Goal: Task Accomplishment & Management: Complete application form

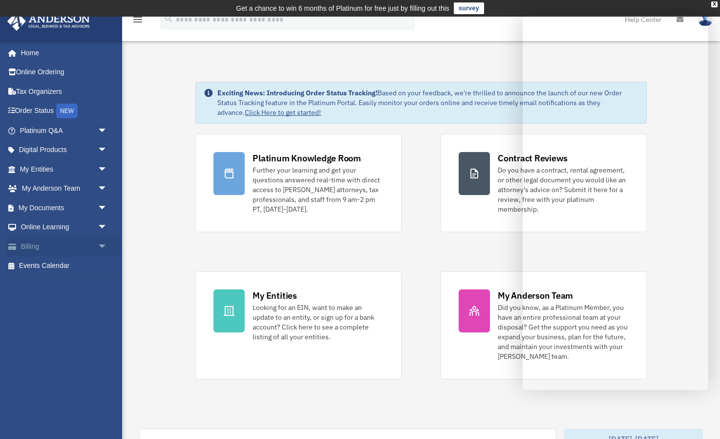
click at [102, 243] on span "arrow_drop_down" at bounding box center [108, 246] width 20 height 20
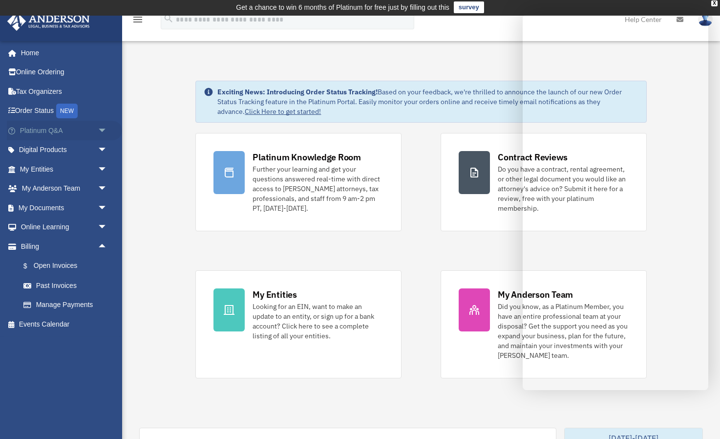
click at [103, 127] on span "arrow_drop_down" at bounding box center [108, 131] width 20 height 20
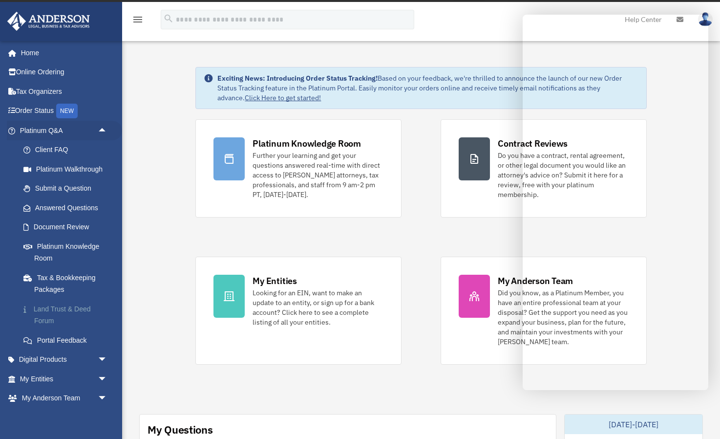
scroll to position [0, 0]
click at [44, 108] on link "Order Status NEW" at bounding box center [64, 111] width 115 height 20
click at [46, 70] on link "Online Ordering" at bounding box center [64, 73] width 115 height 20
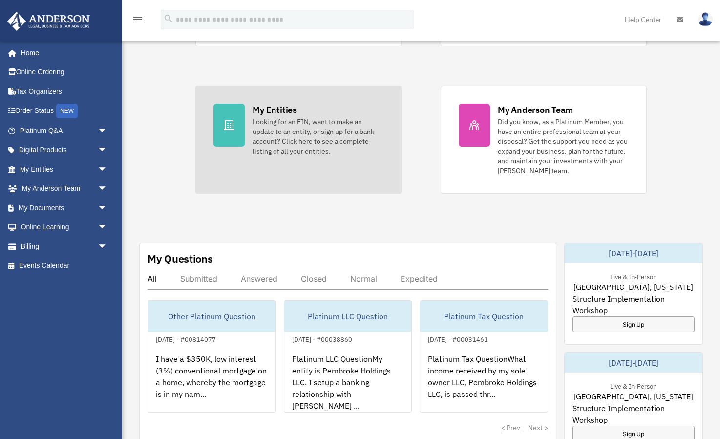
scroll to position [184, 0]
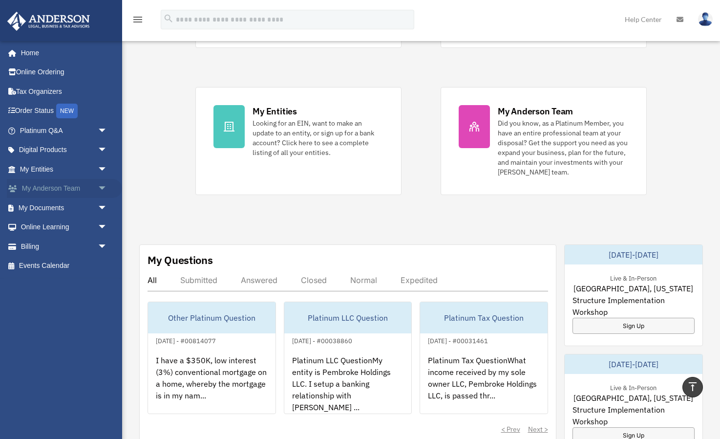
click at [100, 184] on span "arrow_drop_down" at bounding box center [108, 189] width 20 height 20
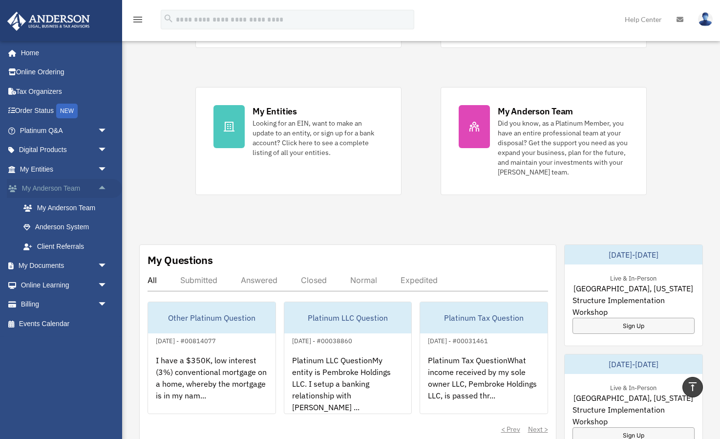
click at [101, 184] on span "arrow_drop_up" at bounding box center [108, 189] width 20 height 20
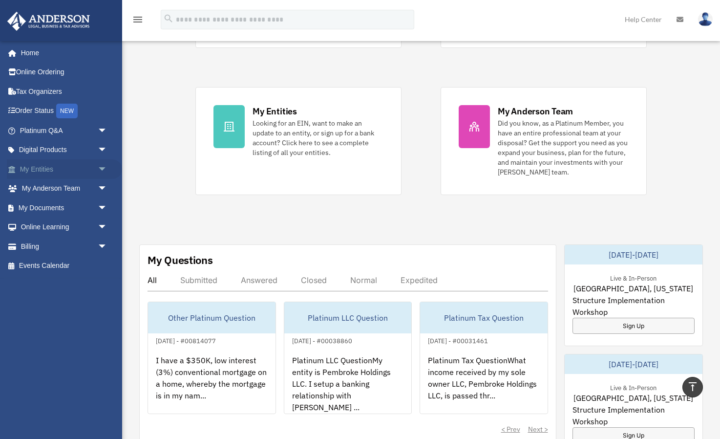
click at [106, 164] on span "arrow_drop_down" at bounding box center [108, 169] width 20 height 20
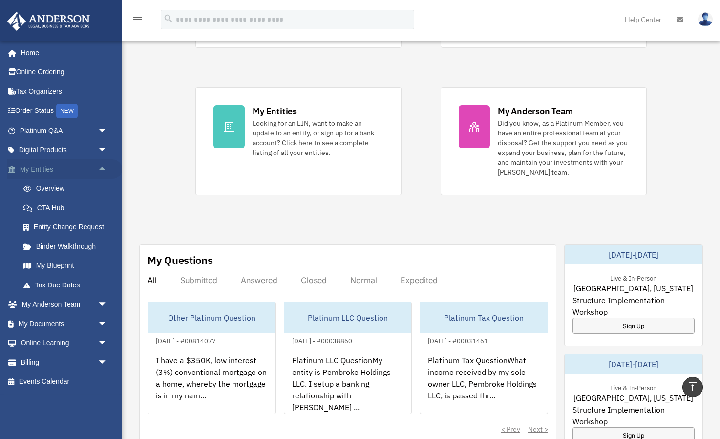
click at [103, 165] on span "arrow_drop_up" at bounding box center [108, 169] width 20 height 20
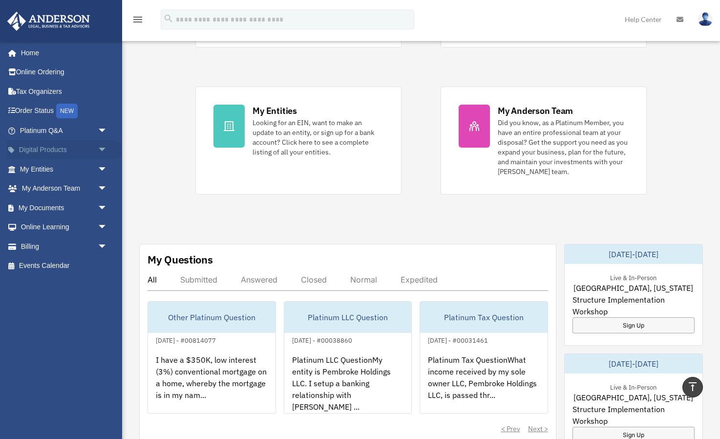
click at [105, 146] on span "arrow_drop_down" at bounding box center [108, 150] width 20 height 20
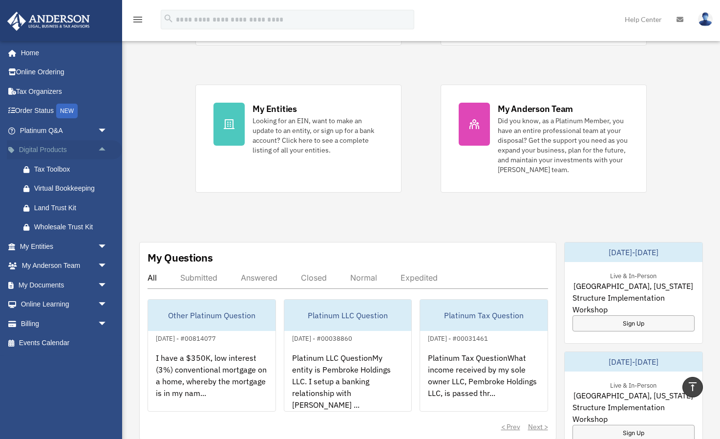
click at [105, 146] on span "arrow_drop_up" at bounding box center [108, 150] width 20 height 20
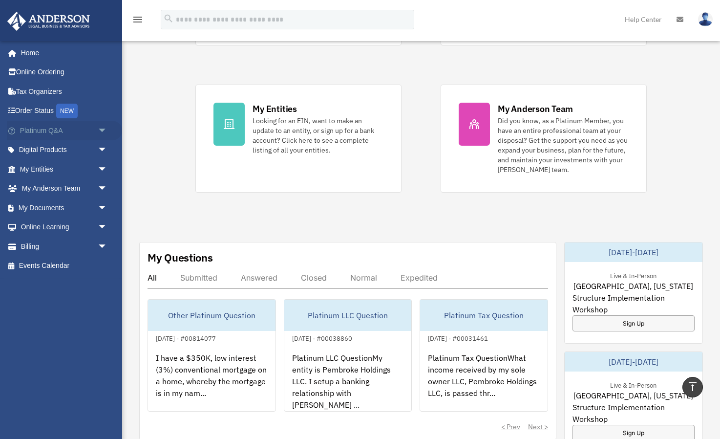
click at [104, 127] on span "arrow_drop_down" at bounding box center [108, 131] width 20 height 20
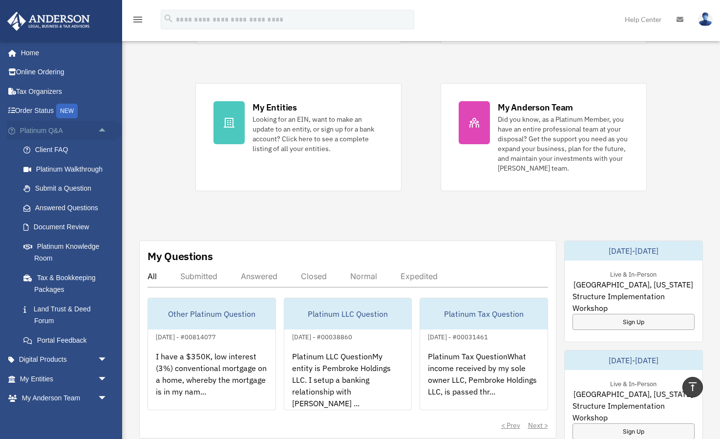
click at [104, 127] on span "arrow_drop_up" at bounding box center [108, 131] width 20 height 20
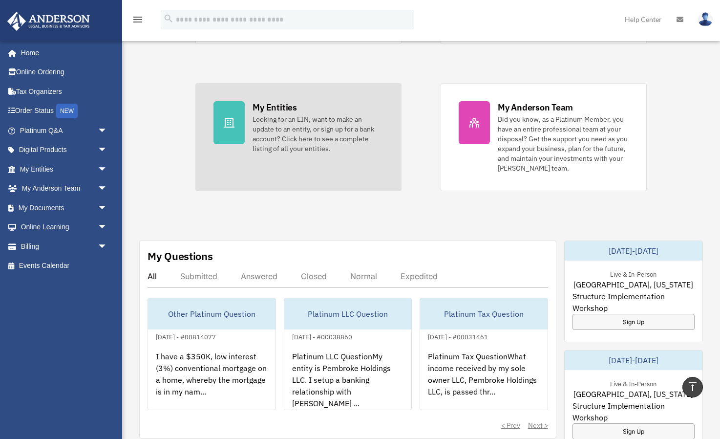
click at [283, 137] on div "Looking for an EIN, want to make an update to an entity, or sign up for a bank …" at bounding box center [318, 133] width 131 height 39
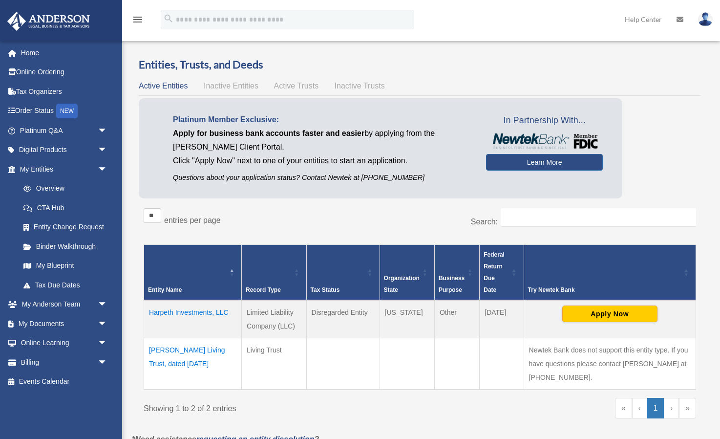
scroll to position [18, 0]
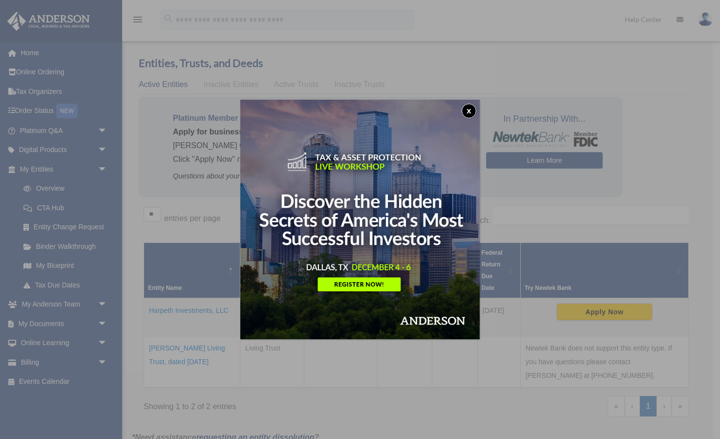
click at [468, 106] on button "x" at bounding box center [469, 111] width 15 height 15
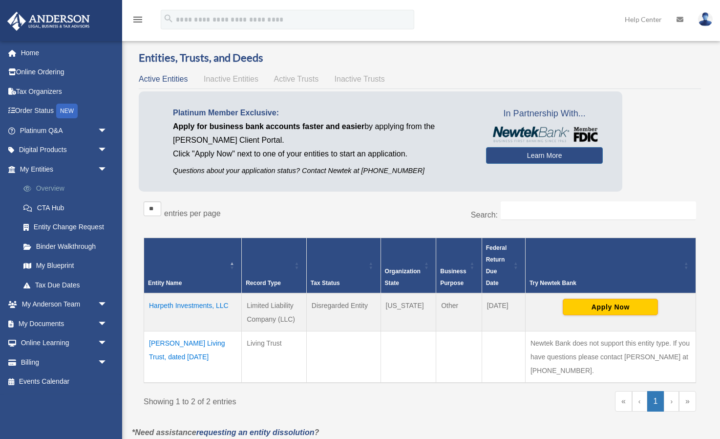
scroll to position [27, 0]
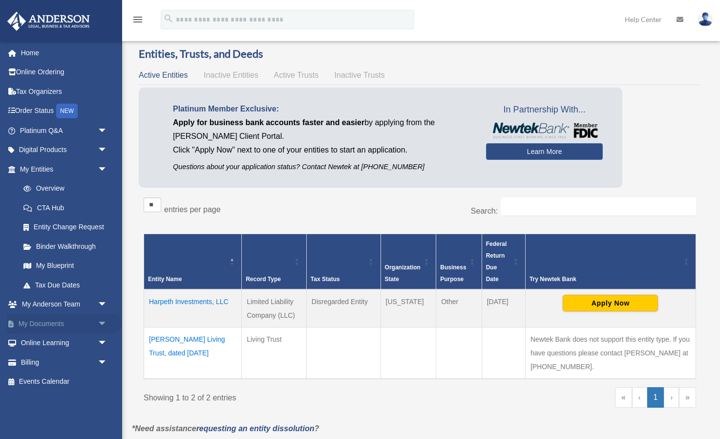
click at [103, 319] on span "arrow_drop_down" at bounding box center [108, 324] width 20 height 20
click at [70, 358] on link "Meeting Minutes" at bounding box center [68, 362] width 108 height 20
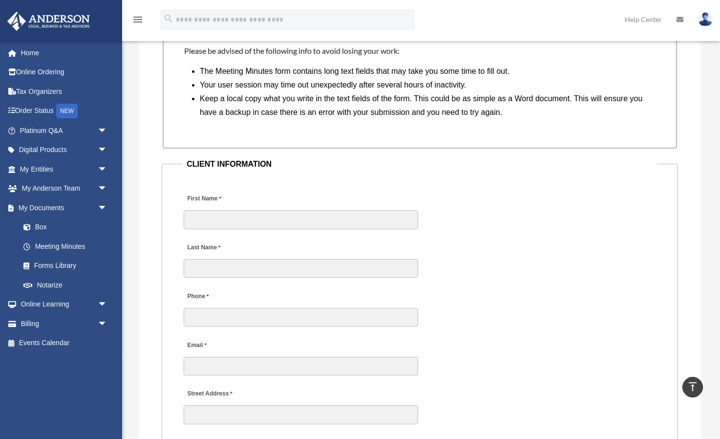
scroll to position [884, 0]
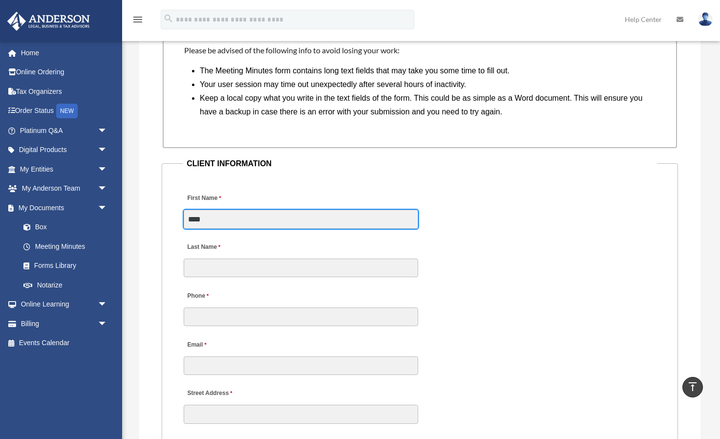
type input "****"
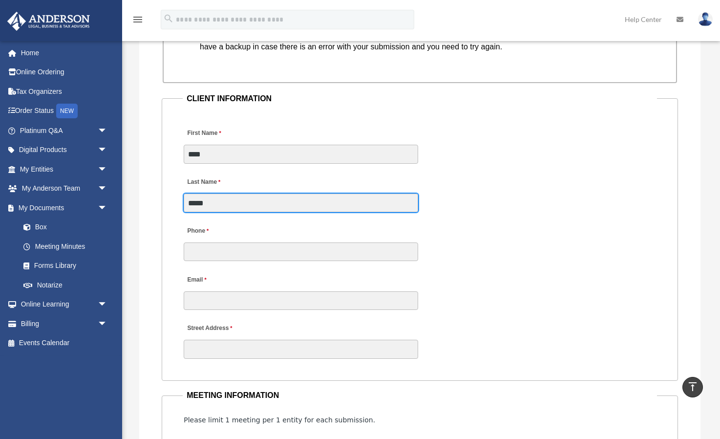
scroll to position [957, 0]
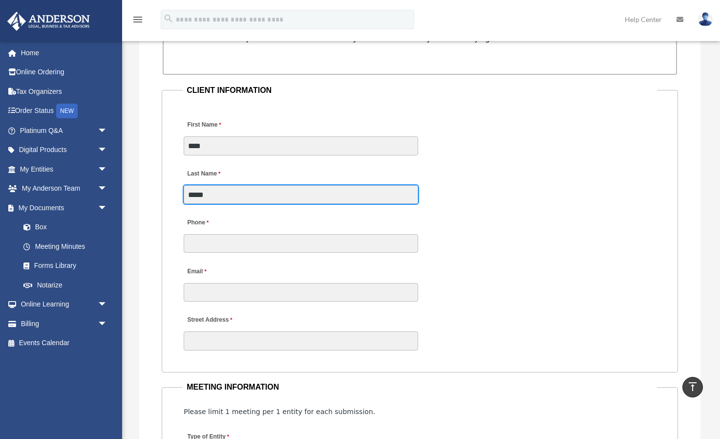
type input "*****"
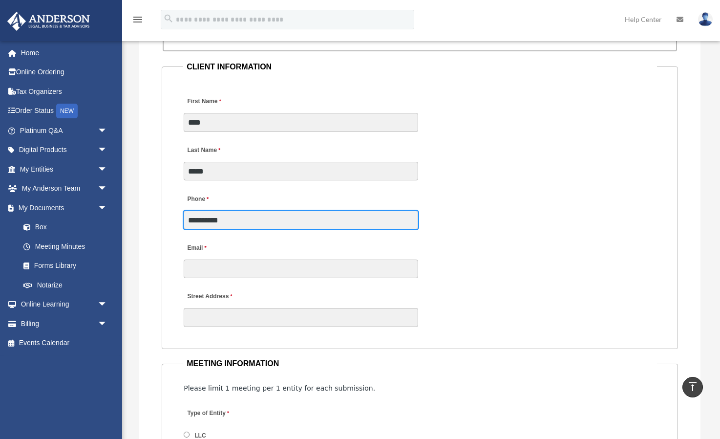
scroll to position [1013, 0]
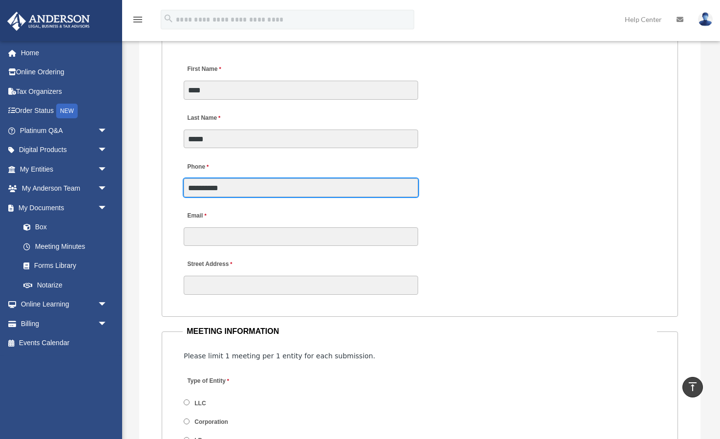
type input "**********"
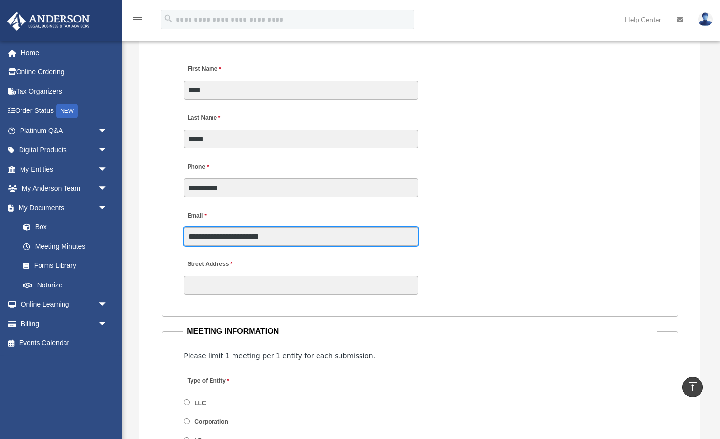
type input "**********"
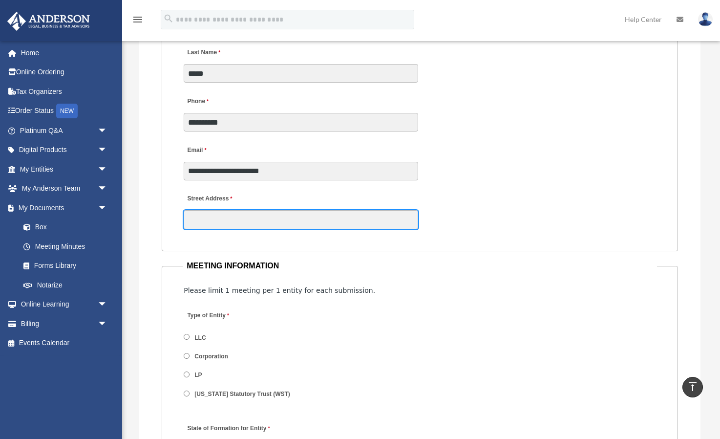
scroll to position [1078, 0]
click at [411, 216] on input "Street Address" at bounding box center [301, 219] width 234 height 19
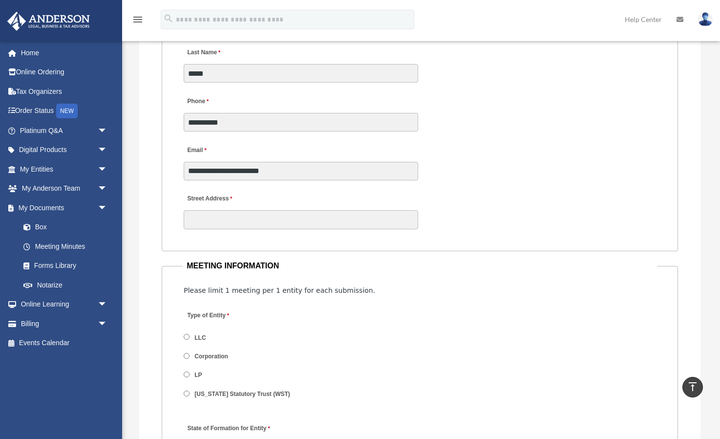
click at [495, 199] on div "Street Address" at bounding box center [420, 208] width 474 height 43
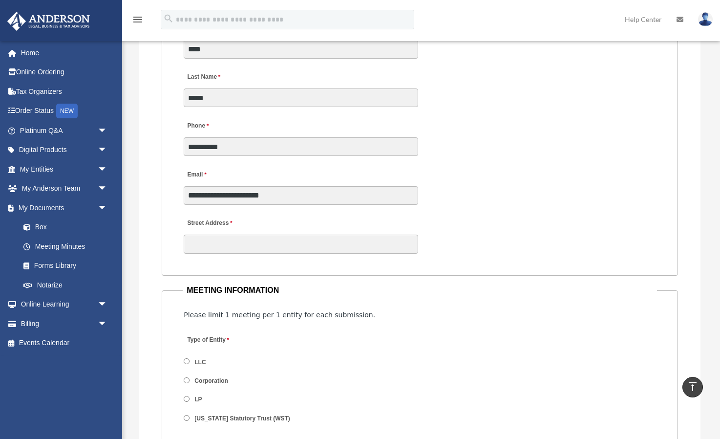
scroll to position [1054, 0]
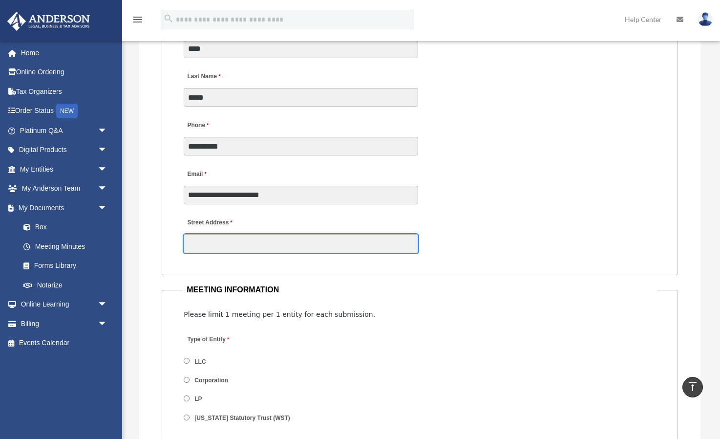
click at [219, 240] on input "Street Address" at bounding box center [301, 243] width 234 height 19
type input "*"
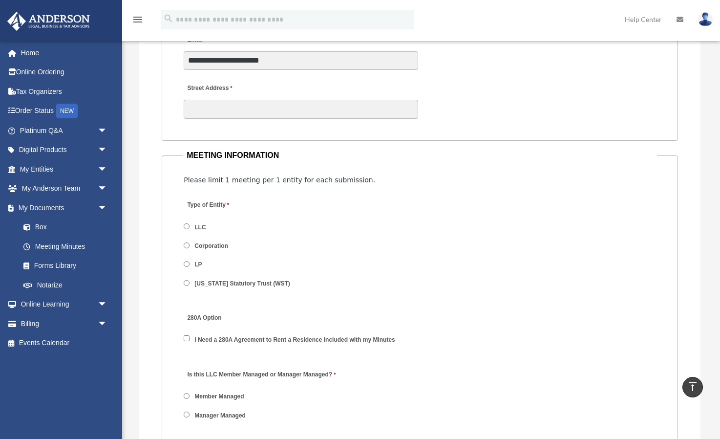
scroll to position [1189, 0]
